Goal: Book appointment/travel/reservation

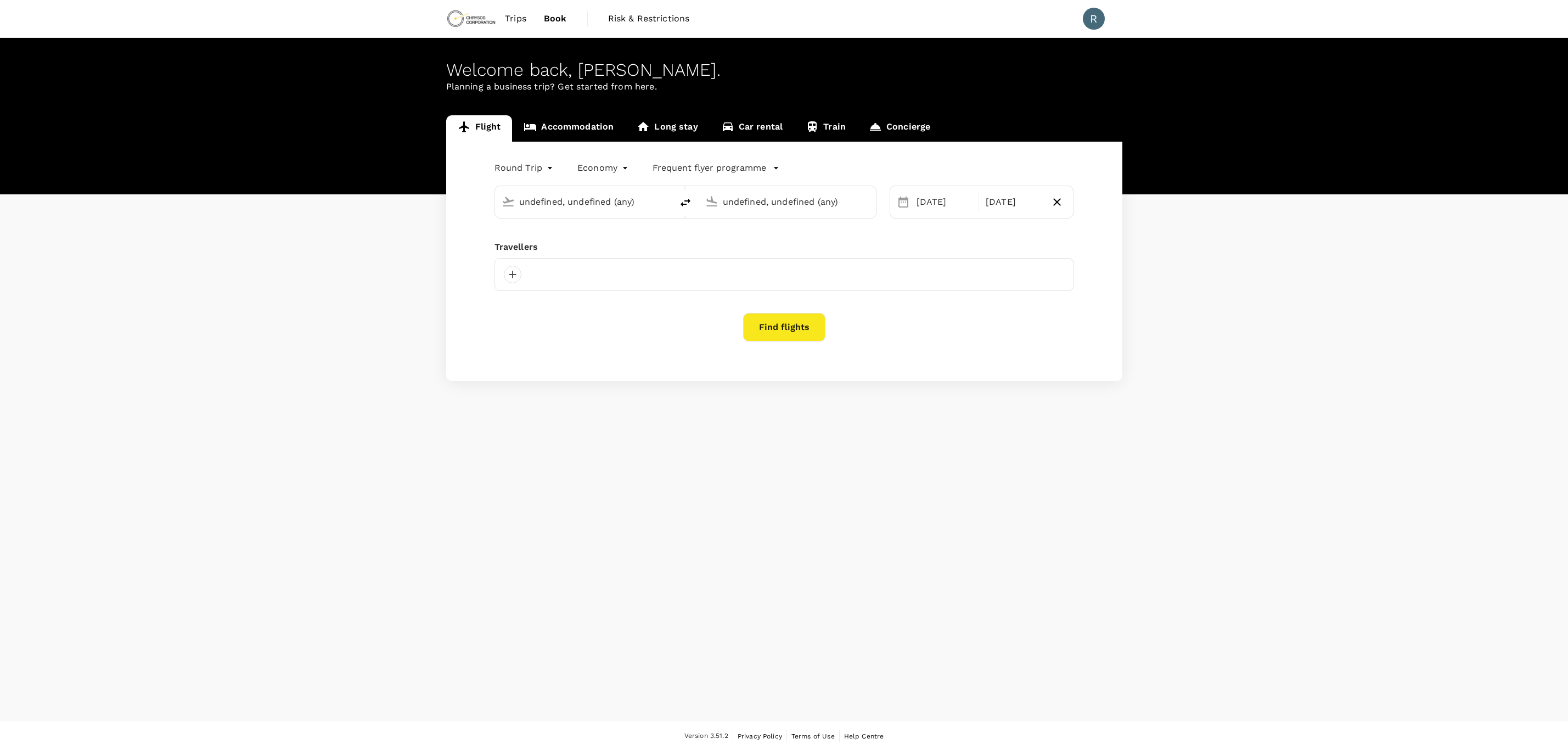
type input "Toronto [PERSON_NAME] Intl (YYZ)"
type input "[PERSON_NAME] Power Airport (YTS)"
click at [193, 254] on div "Flight Accommodation Long stay Car rental Train Concierge Round Trip roundtrip …" at bounding box center [784, 248] width 1568 height 265
type input "oneway"
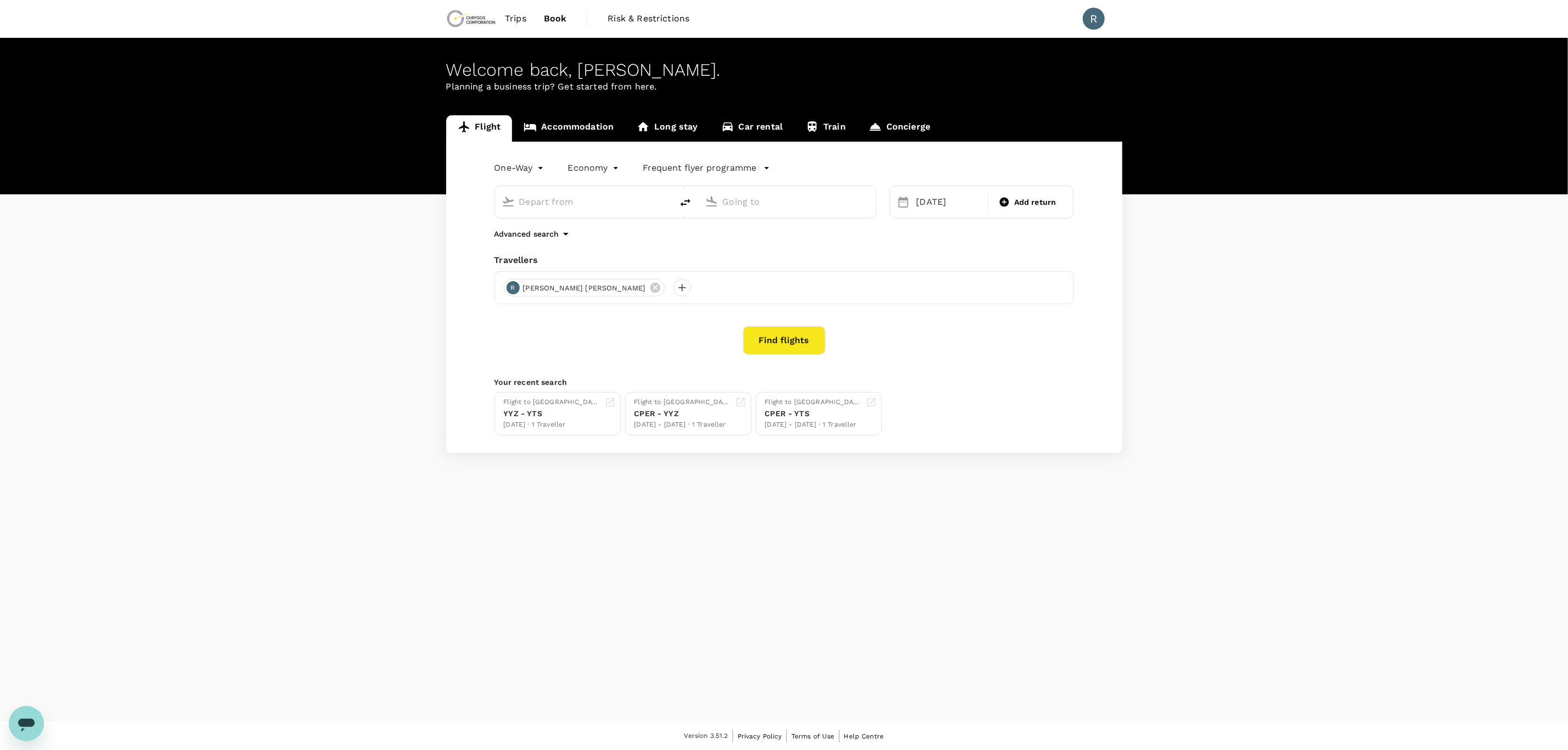
type input "Toronto [PERSON_NAME] Intl (YYZ)"
type input "[PERSON_NAME] Power Airport (YTS)"
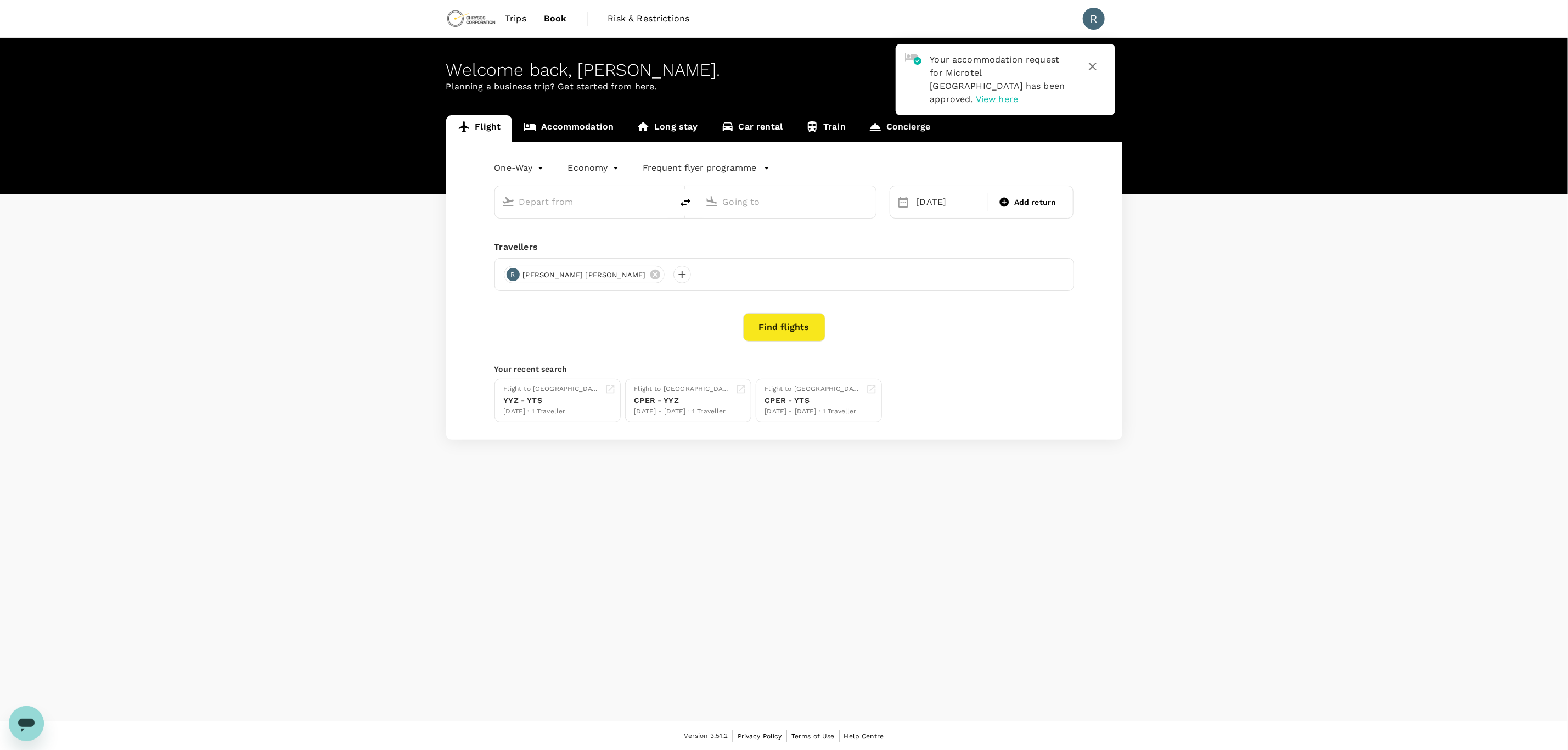
type input "Toronto [PERSON_NAME] Intl (YYZ)"
type input "[PERSON_NAME] Power Airport (YTS)"
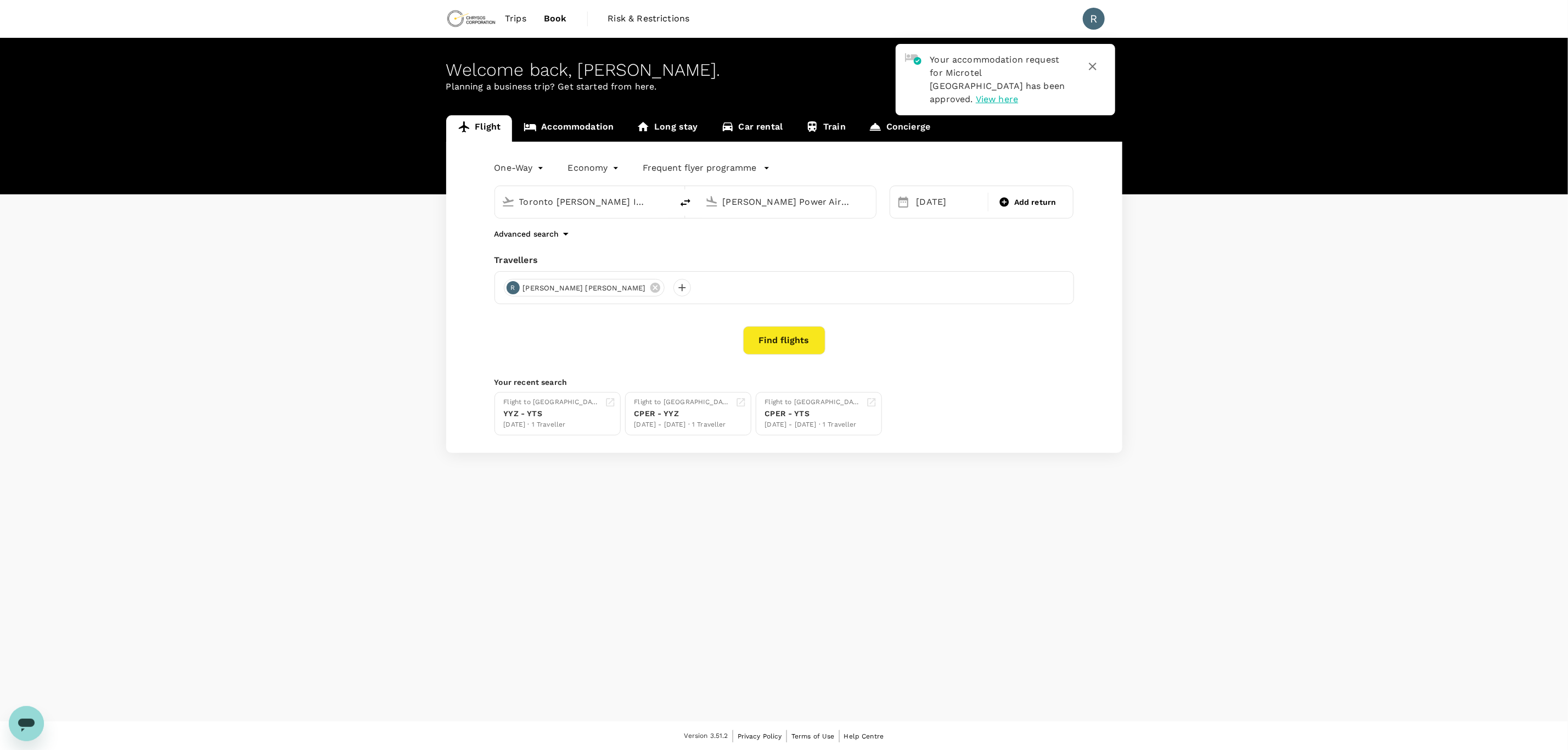
click at [988, 94] on span "View here" at bounding box center [996, 99] width 42 height 11
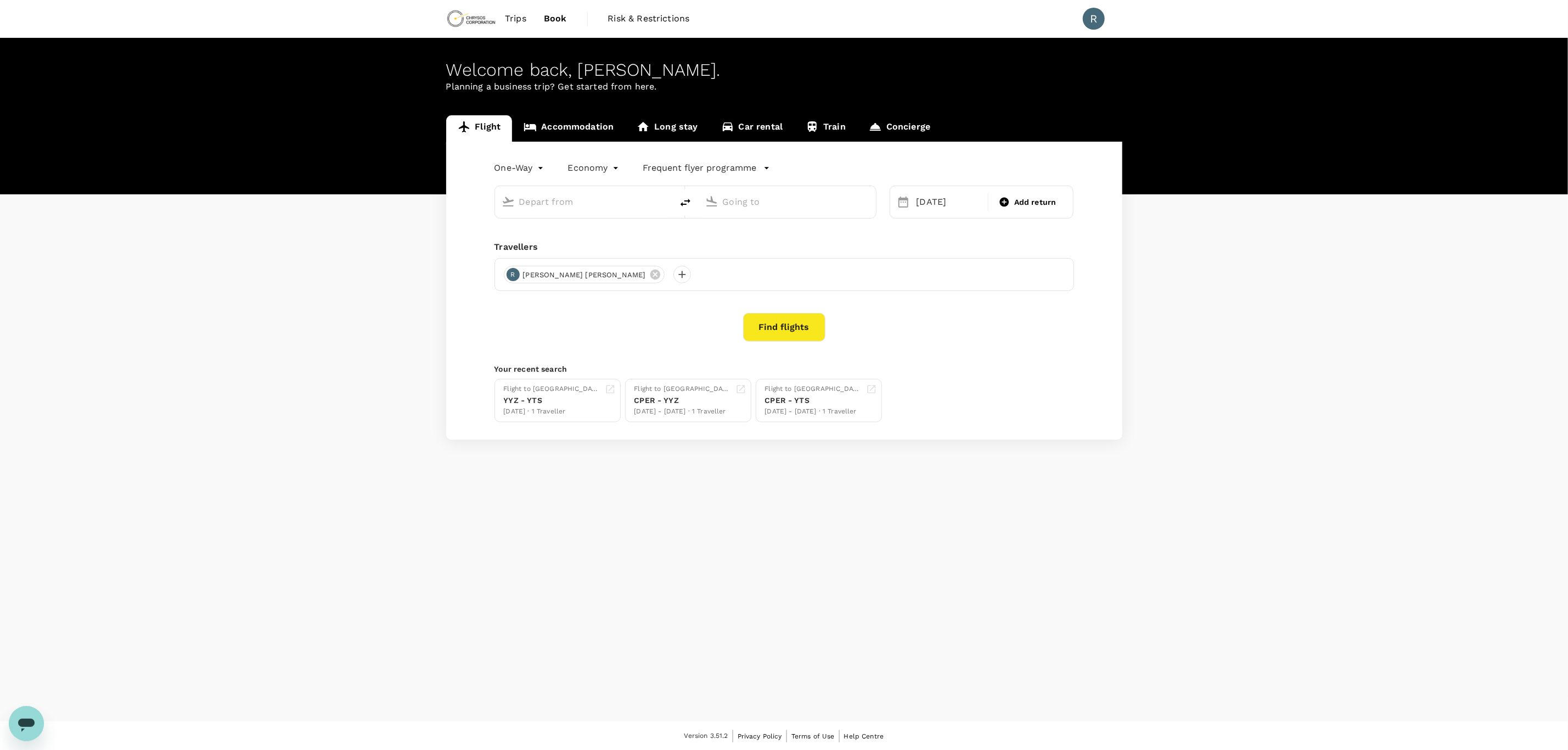
type input "Toronto [PERSON_NAME] Intl (YYZ)"
type input "[PERSON_NAME] Power Airport (YTS)"
type input "Toronto [PERSON_NAME] Intl (YYZ)"
type input "[PERSON_NAME] Power Airport (YTS)"
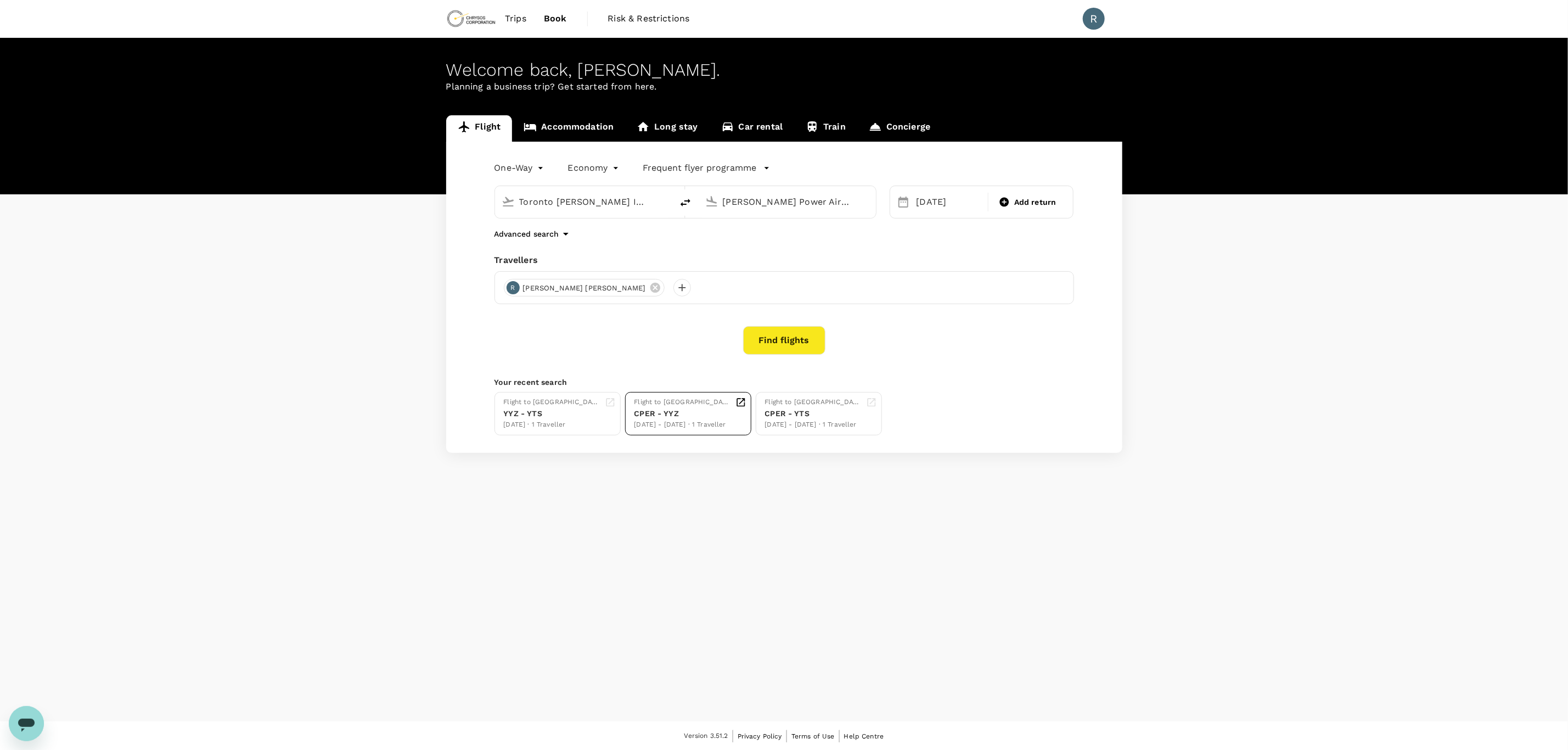
click at [672, 426] on div "[DATE] - [DATE] · 1 Traveller" at bounding box center [683, 424] width 96 height 11
click at [515, 20] on span "Trips" at bounding box center [516, 19] width 22 height 13
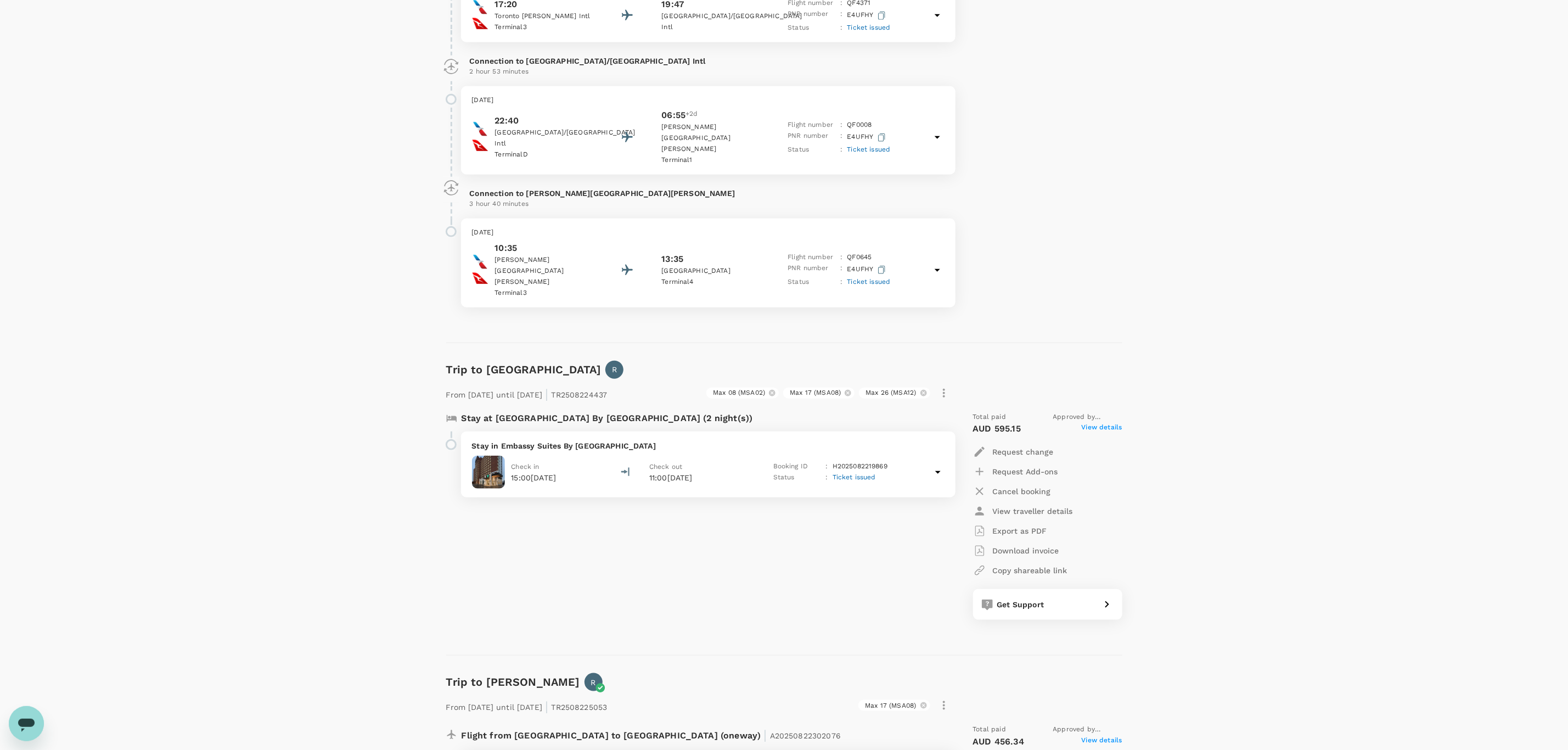
scroll to position [577, 0]
drag, startPoint x: 579, startPoint y: 411, endPoint x: 560, endPoint y: 407, distance: 19.4
click at [560, 438] on p "Stay in Embassy Suites By Hilton Toronto Airport" at bounding box center [708, 443] width 472 height 11
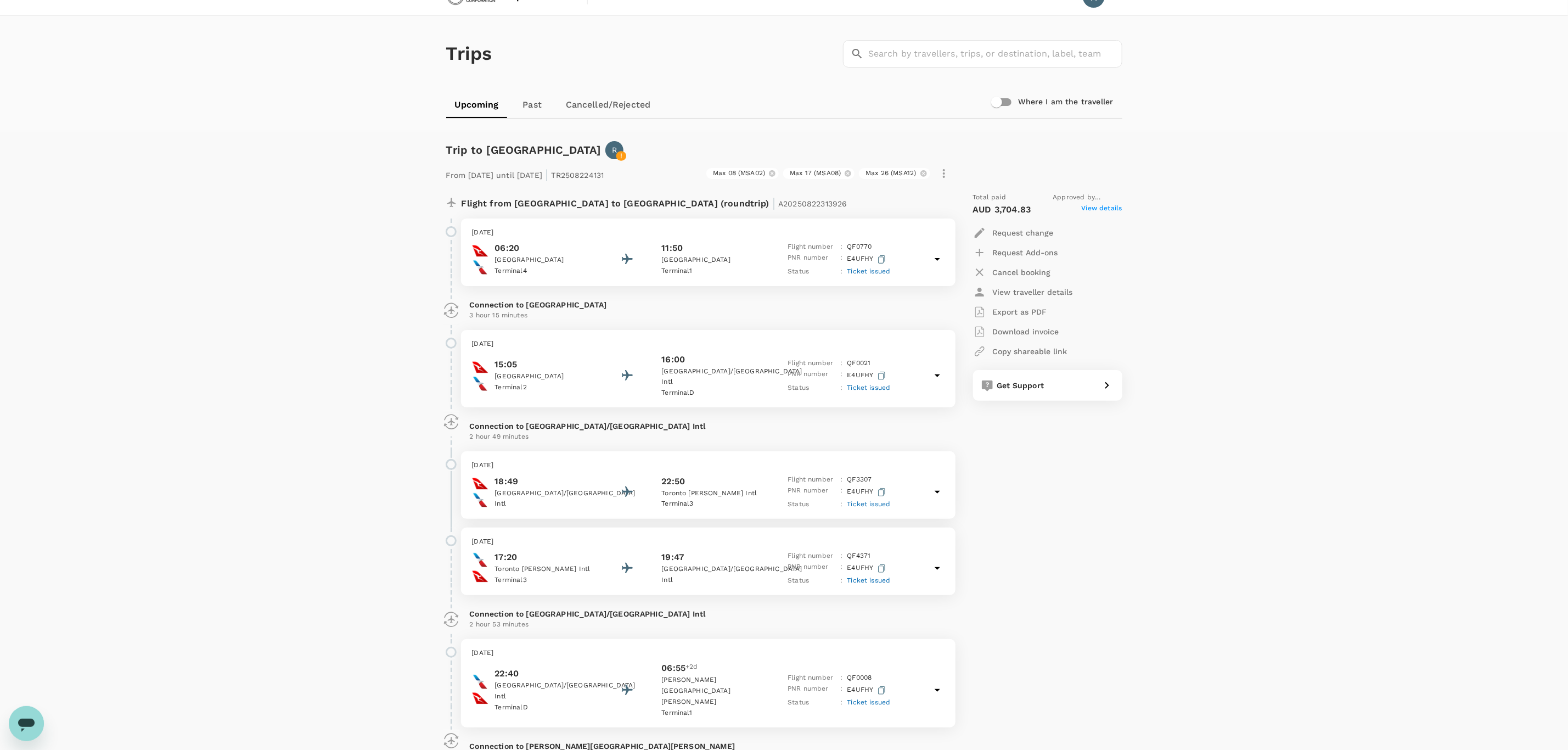
scroll to position [0, 0]
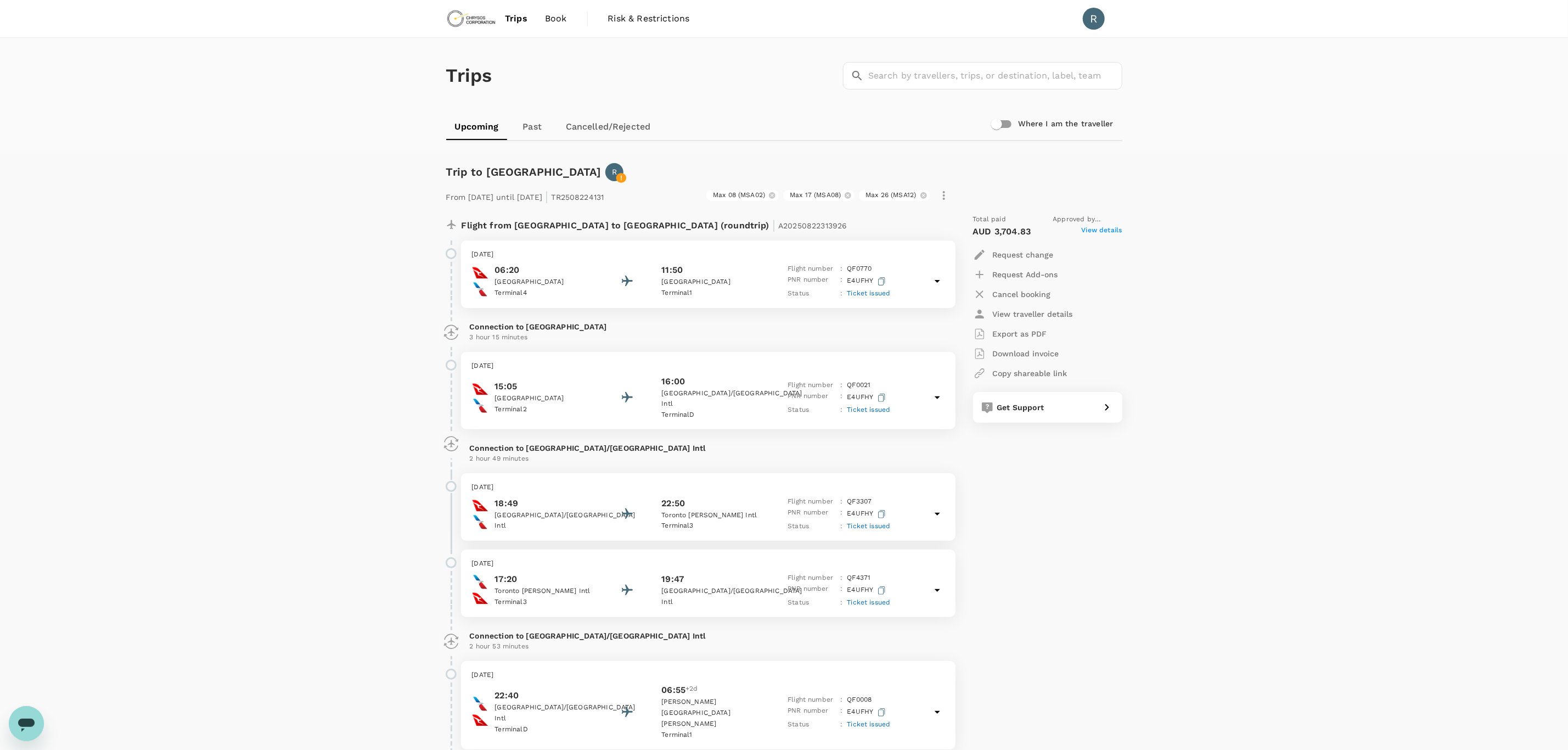
click at [1013, 329] on p "Export as PDF" at bounding box center [1020, 334] width 54 height 11
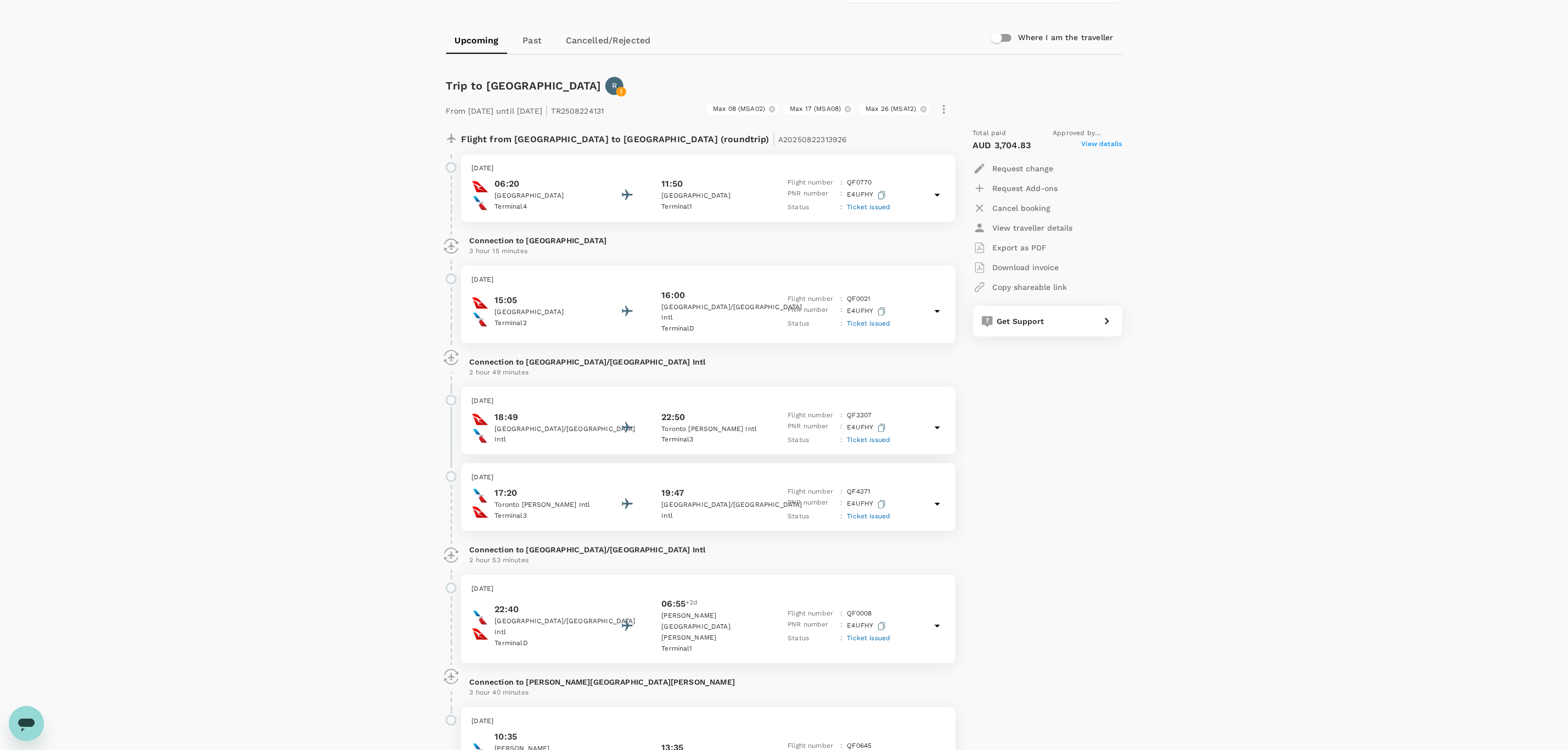
scroll to position [494, 0]
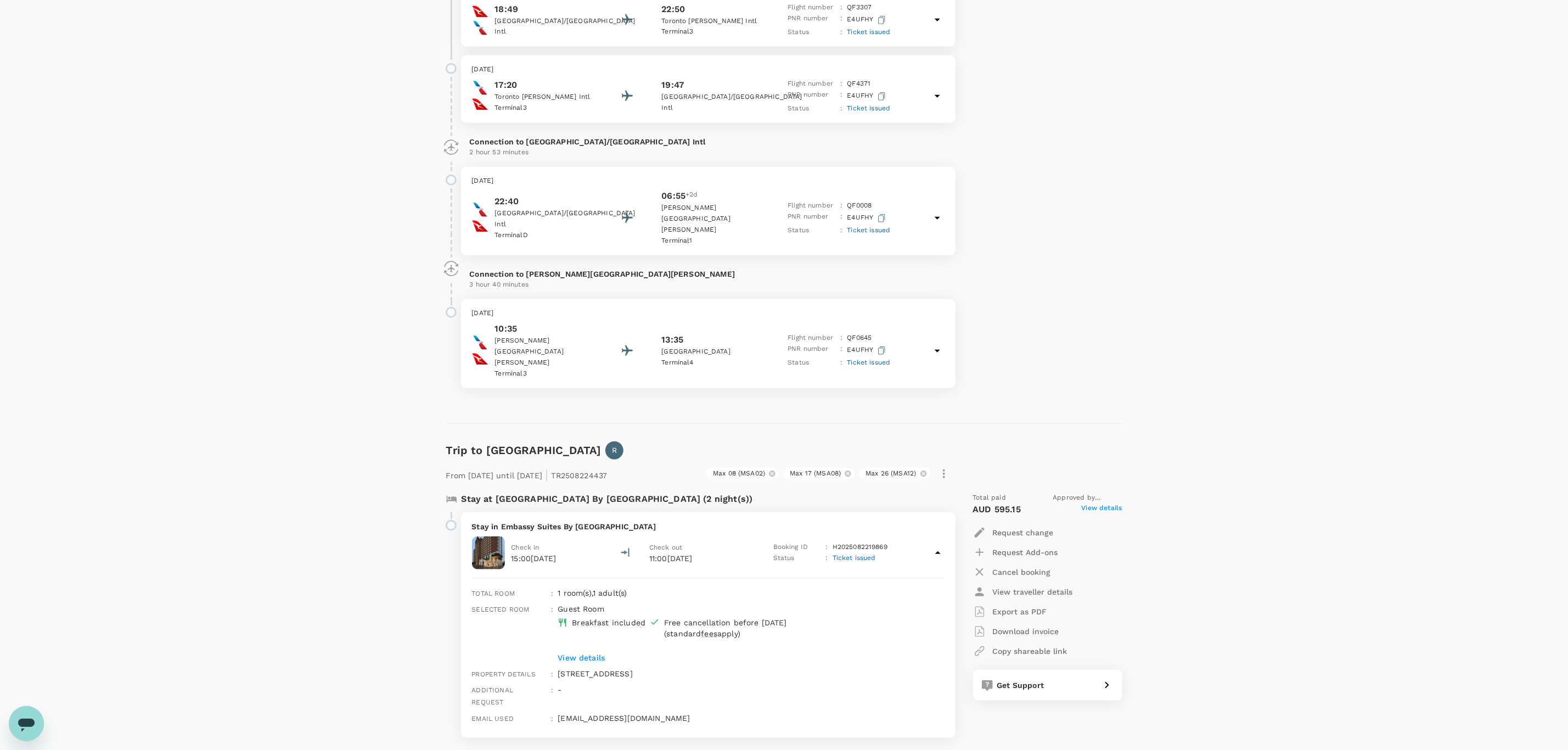
click at [1030, 606] on p "Export as PDF" at bounding box center [1020, 611] width 54 height 11
